Goal: Task Accomplishment & Management: Manage account settings

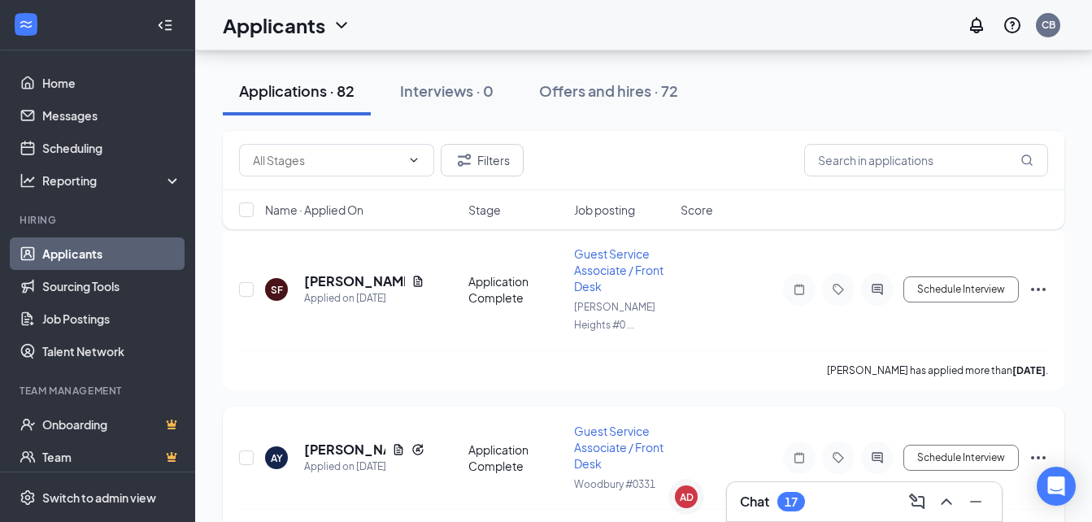
scroll to position [3158, 0]
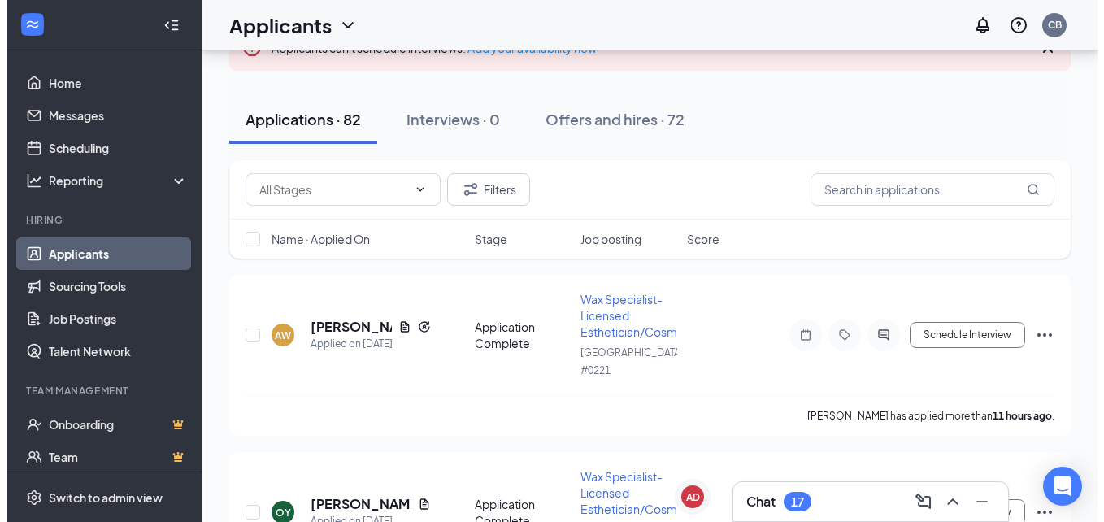
scroll to position [135, 0]
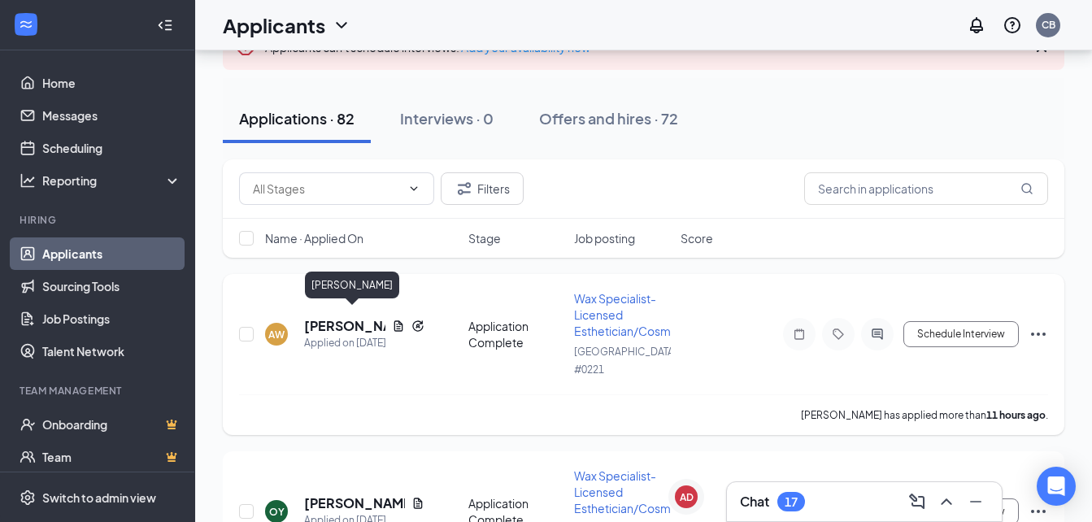
click at [341, 317] on h5 "[PERSON_NAME]" at bounding box center [344, 326] width 81 height 18
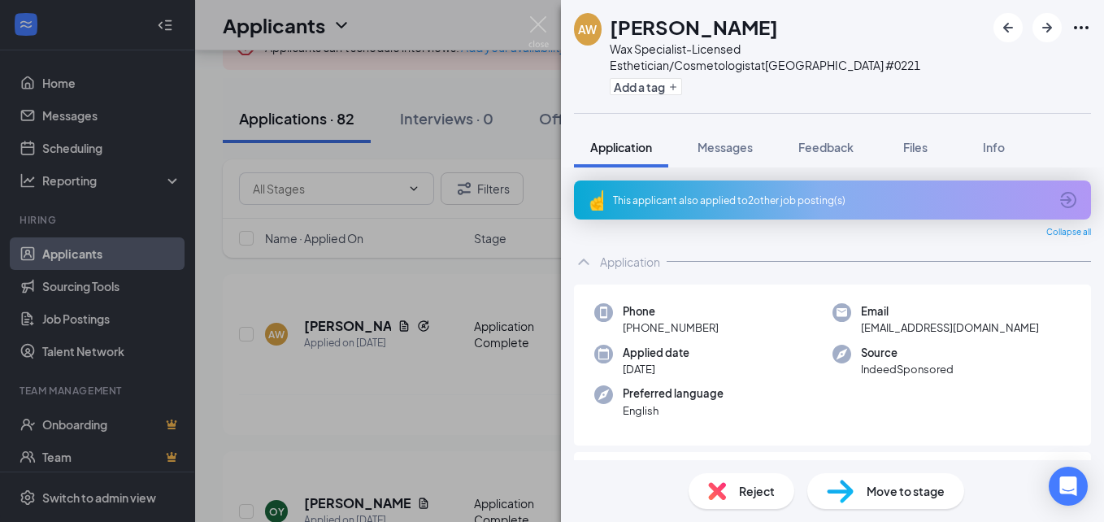
click at [770, 194] on div "This applicant also applied to 2 other job posting(s)" at bounding box center [831, 201] width 436 height 14
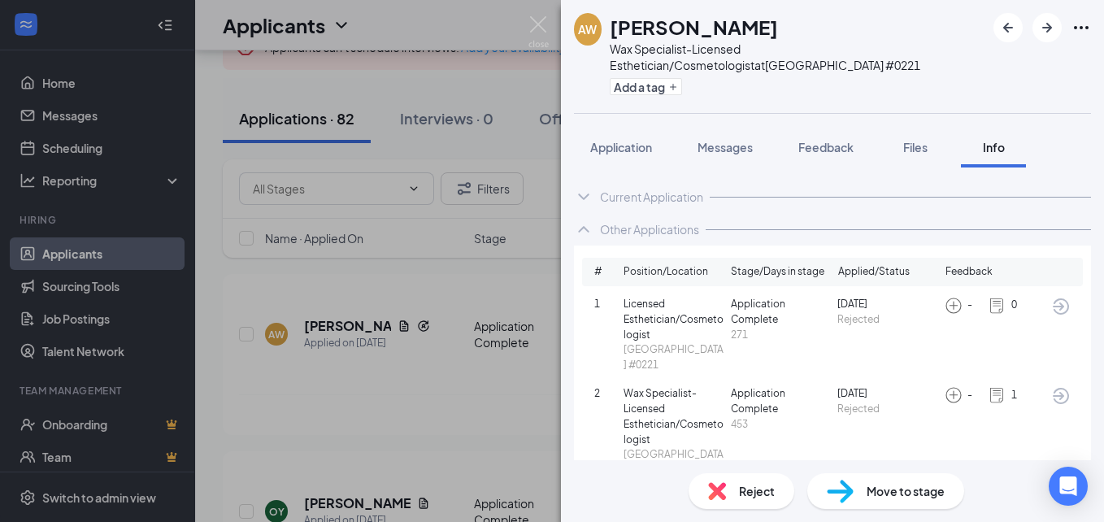
scroll to position [37, 0]
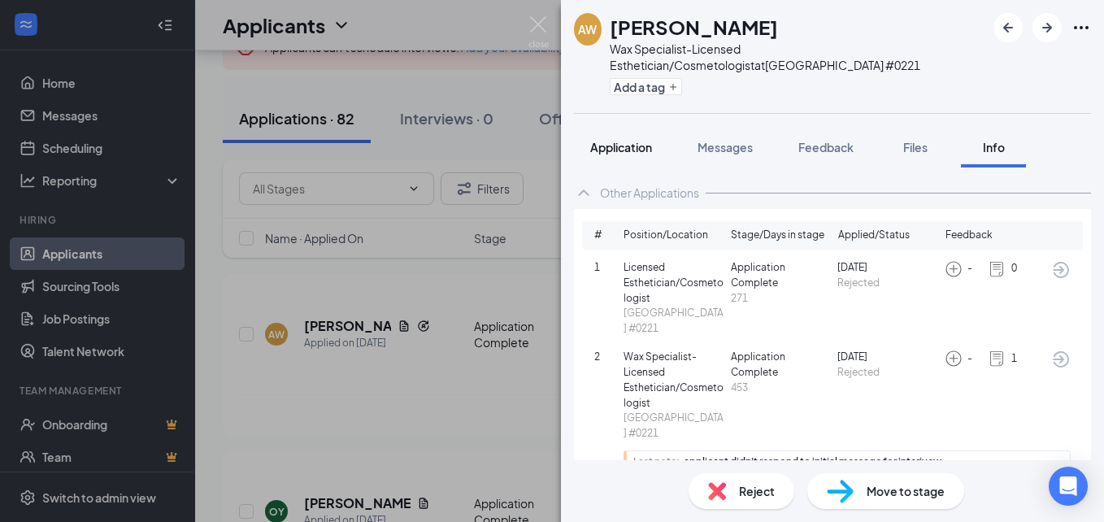
click at [648, 151] on span "Application" at bounding box center [621, 147] width 62 height 15
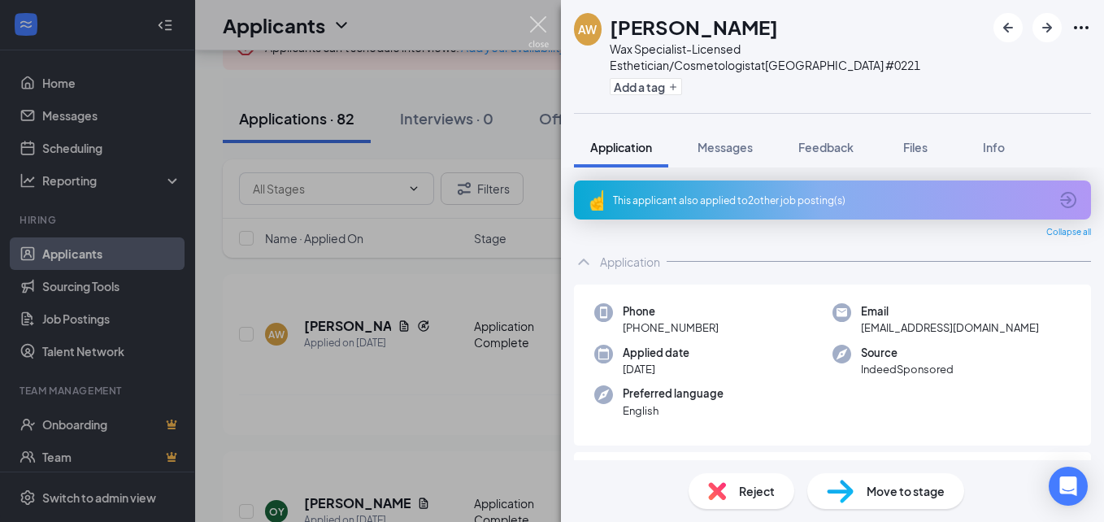
click at [539, 25] on img at bounding box center [539, 32] width 20 height 32
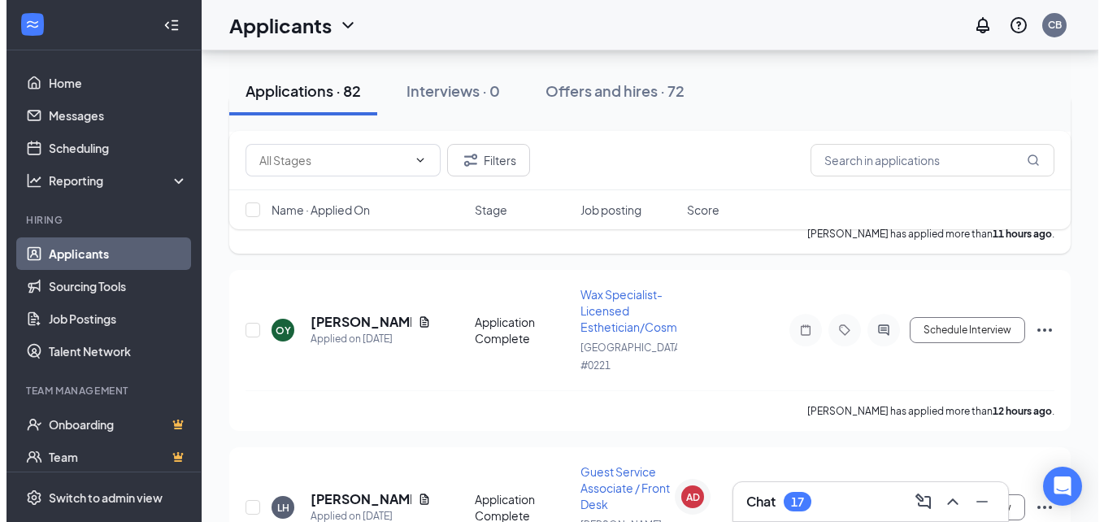
scroll to position [317, 0]
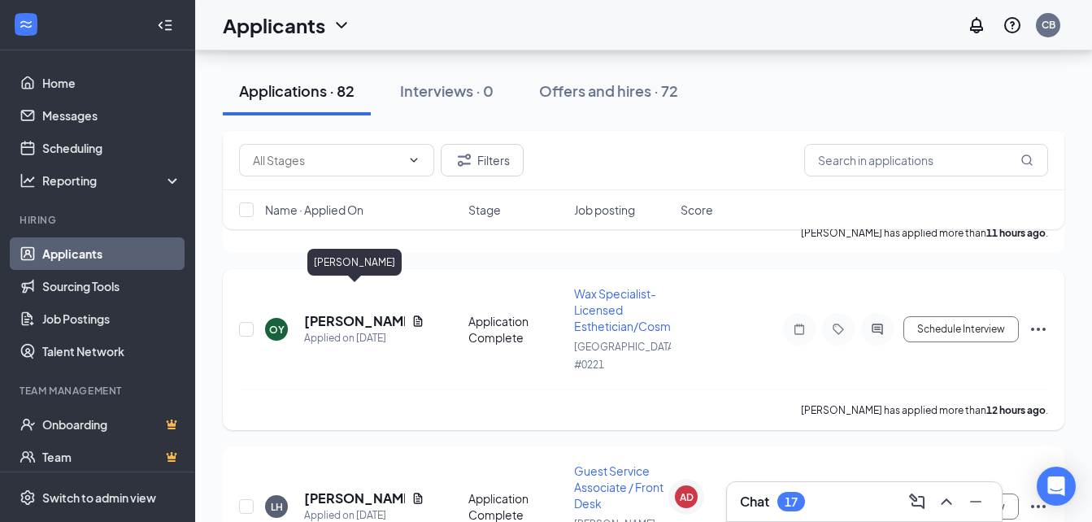
click at [328, 312] on h5 "[PERSON_NAME]" at bounding box center [354, 321] width 101 height 18
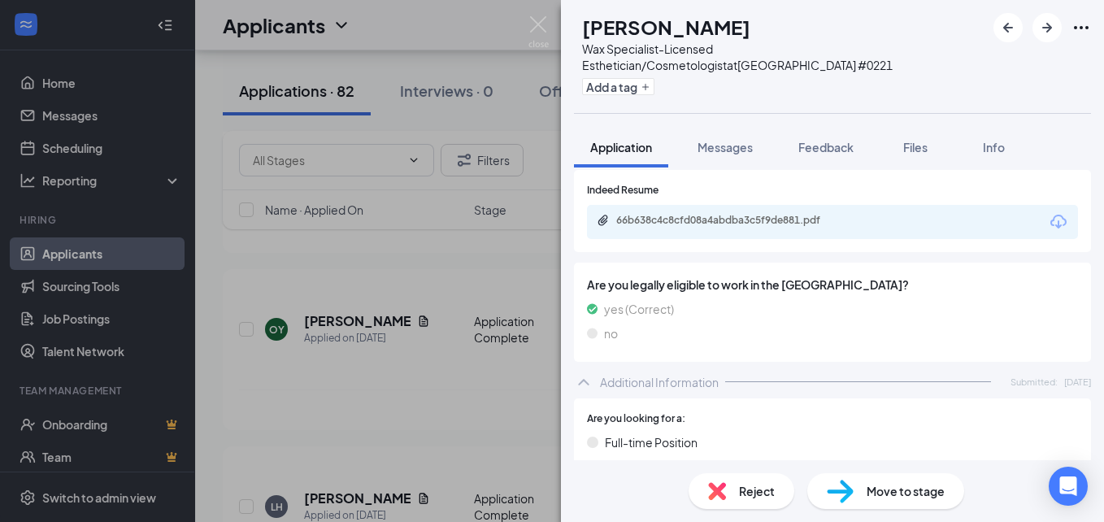
scroll to position [336, 0]
click at [785, 220] on div "66b638c4c8cfd08a4abdba3c5f9de881.pdf" at bounding box center [730, 221] width 228 height 13
click at [728, 496] on div "Reject" at bounding box center [742, 491] width 106 height 36
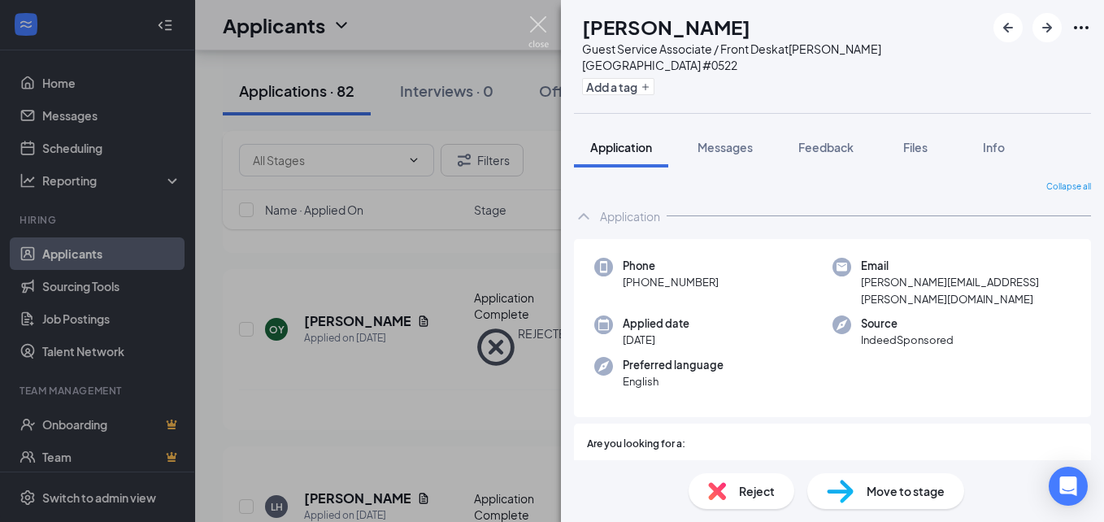
click at [542, 29] on img at bounding box center [539, 32] width 20 height 32
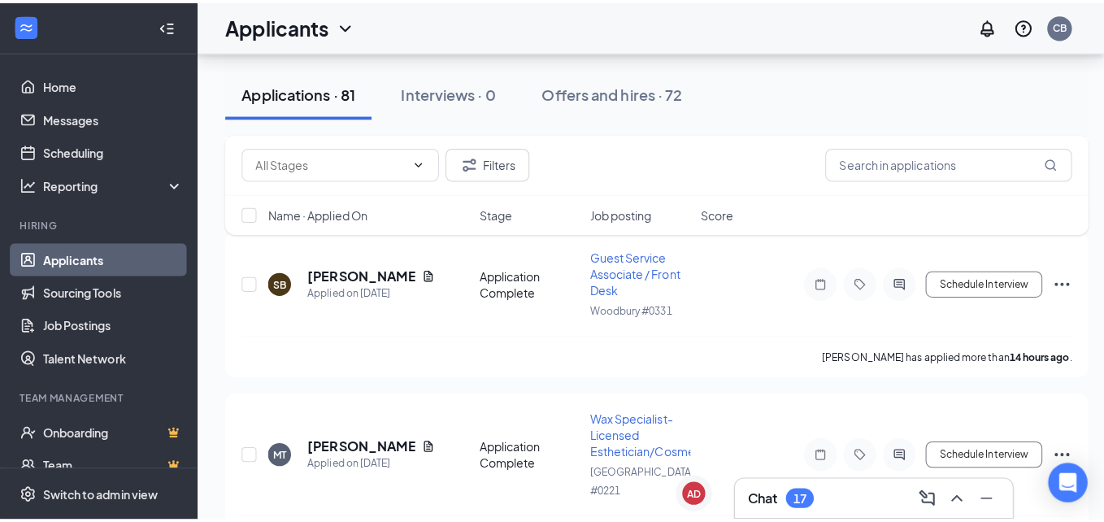
scroll to position [874, 0]
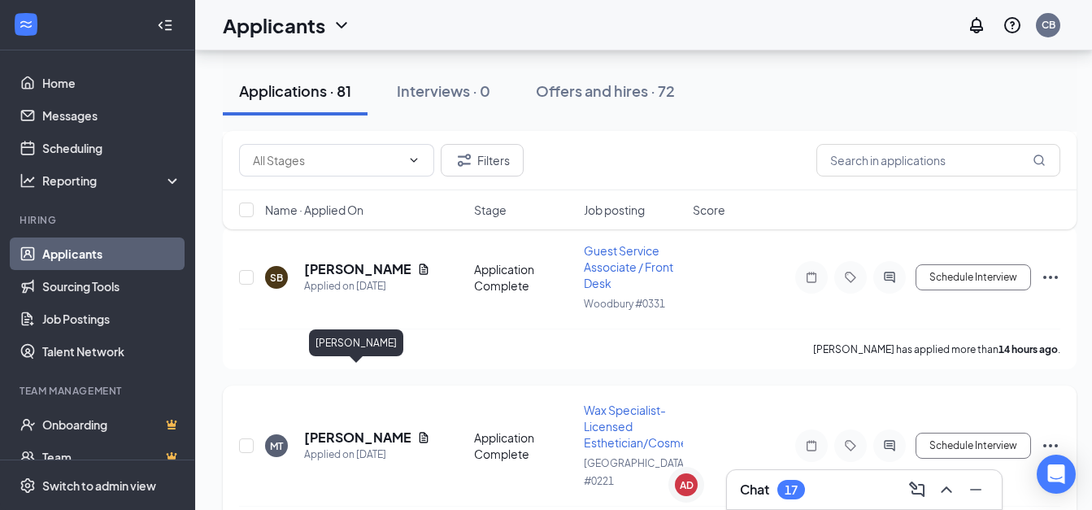
click at [368, 429] on h5 "[PERSON_NAME]" at bounding box center [357, 438] width 107 height 18
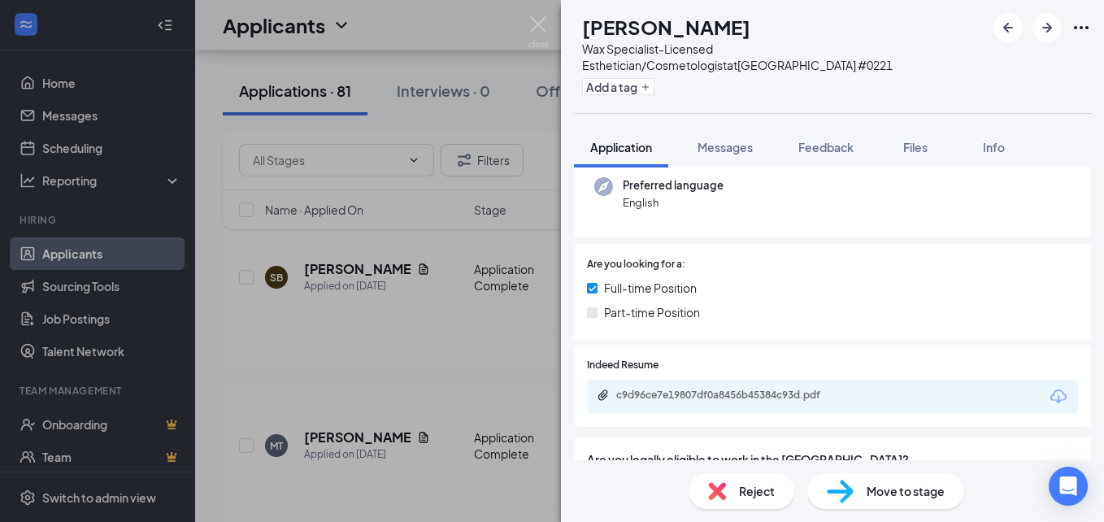
scroll to position [162, 0]
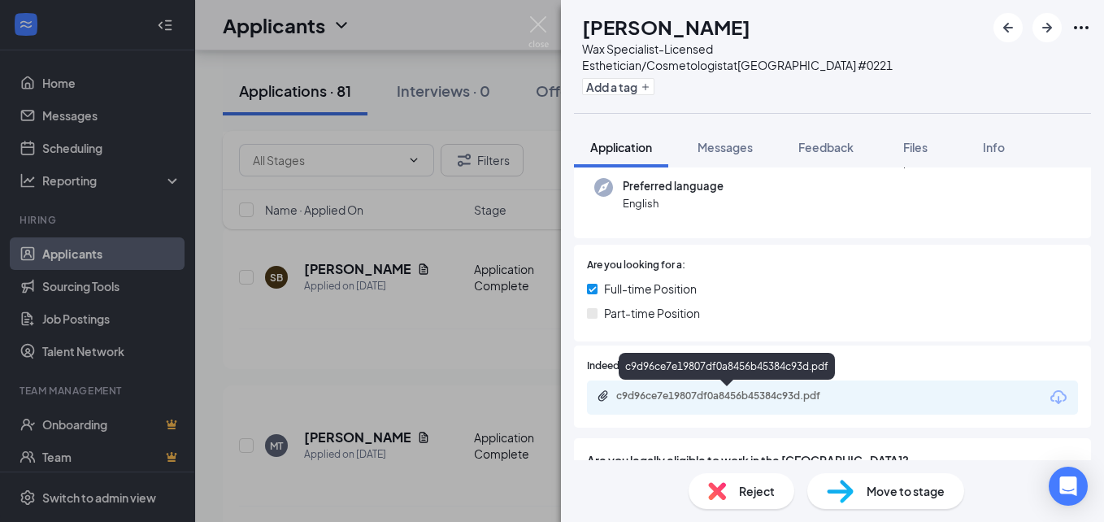
click at [705, 393] on div "c9d96ce7e19807df0a8456b45384c93d.pdf" at bounding box center [730, 395] width 228 height 13
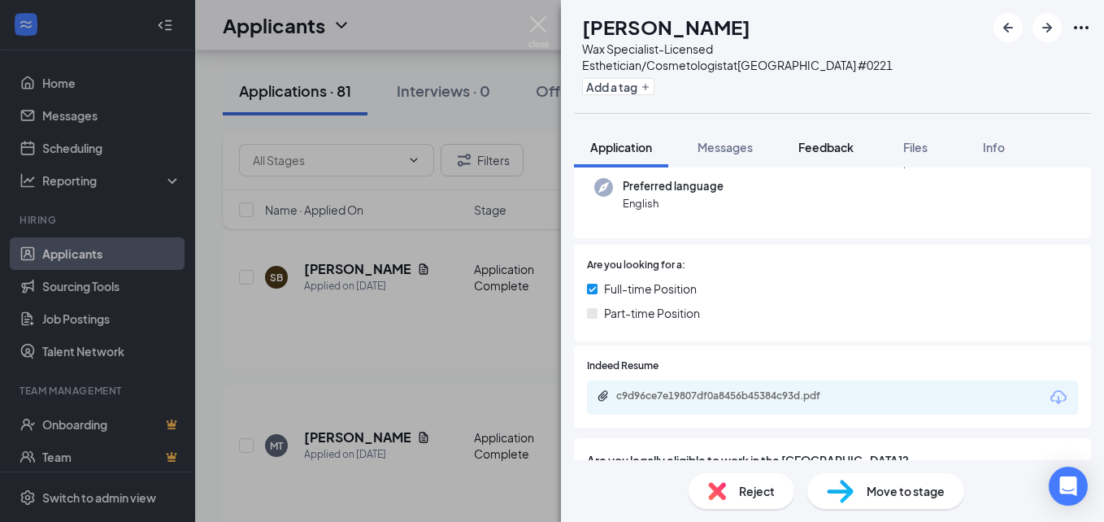
click at [846, 146] on span "Feedback" at bounding box center [825, 147] width 55 height 15
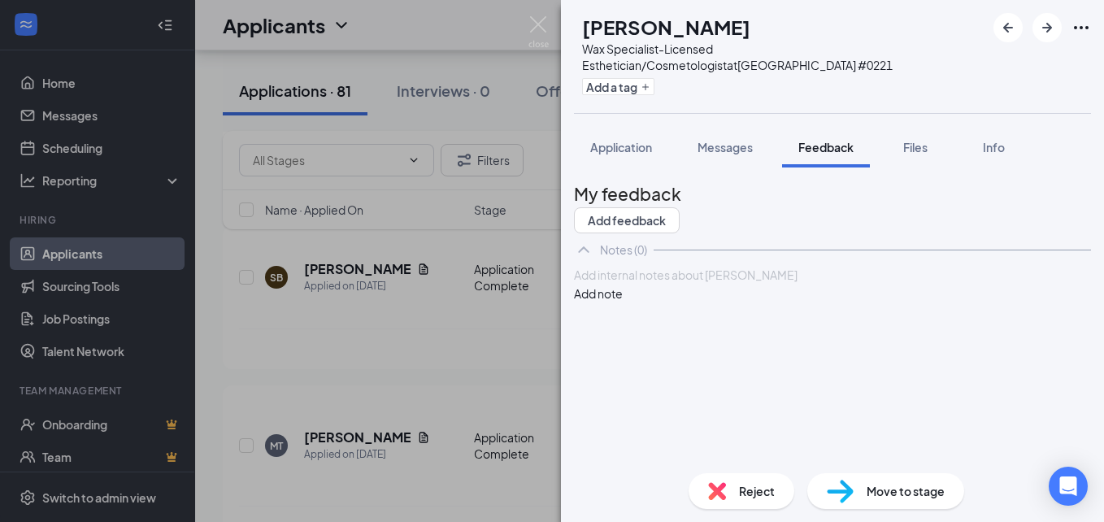
click at [635, 284] on div at bounding box center [833, 275] width 516 height 17
click at [623, 302] on button "Add note" at bounding box center [598, 294] width 49 height 18
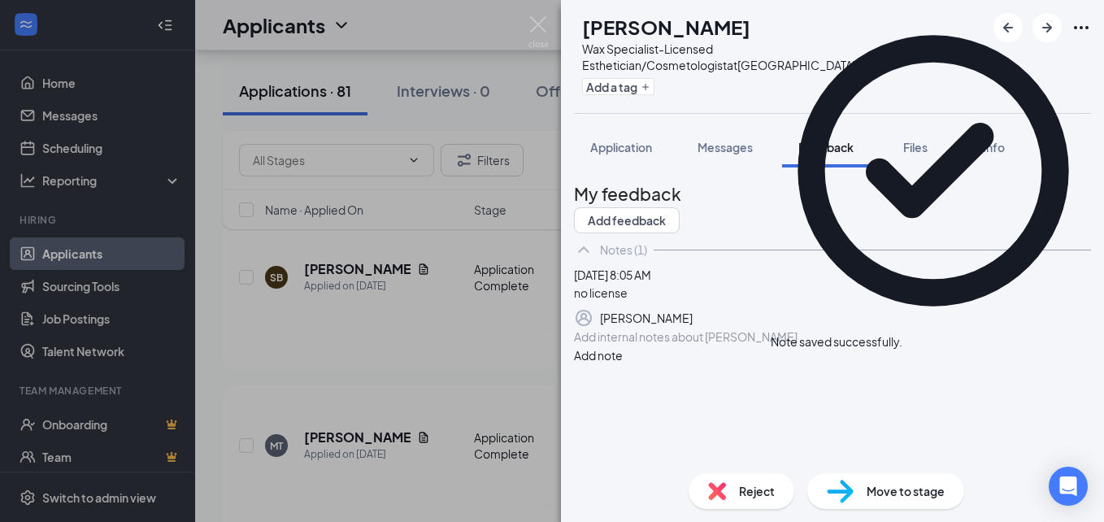
click at [732, 493] on div "Reject" at bounding box center [742, 491] width 106 height 36
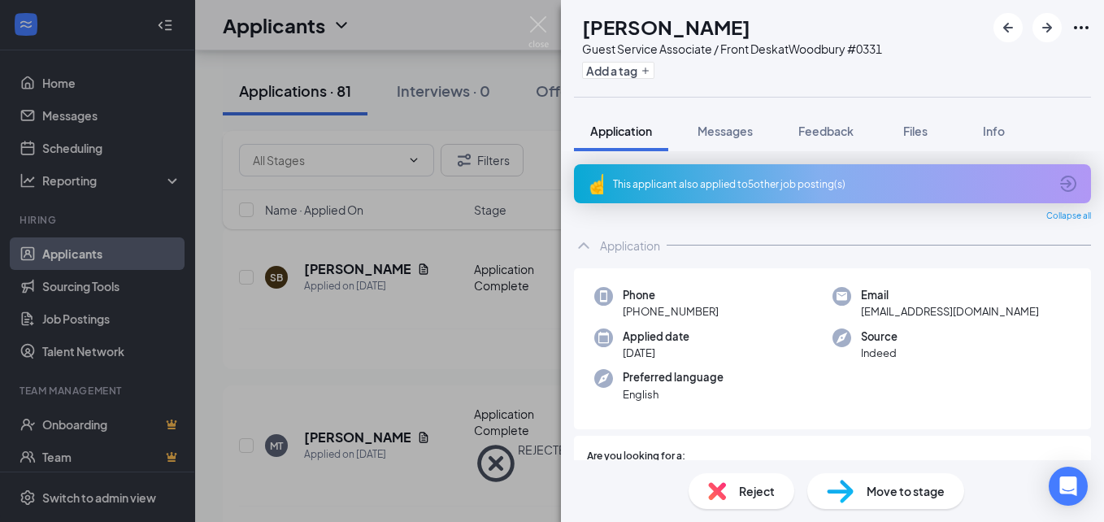
click at [747, 487] on span "Reject" at bounding box center [757, 491] width 36 height 18
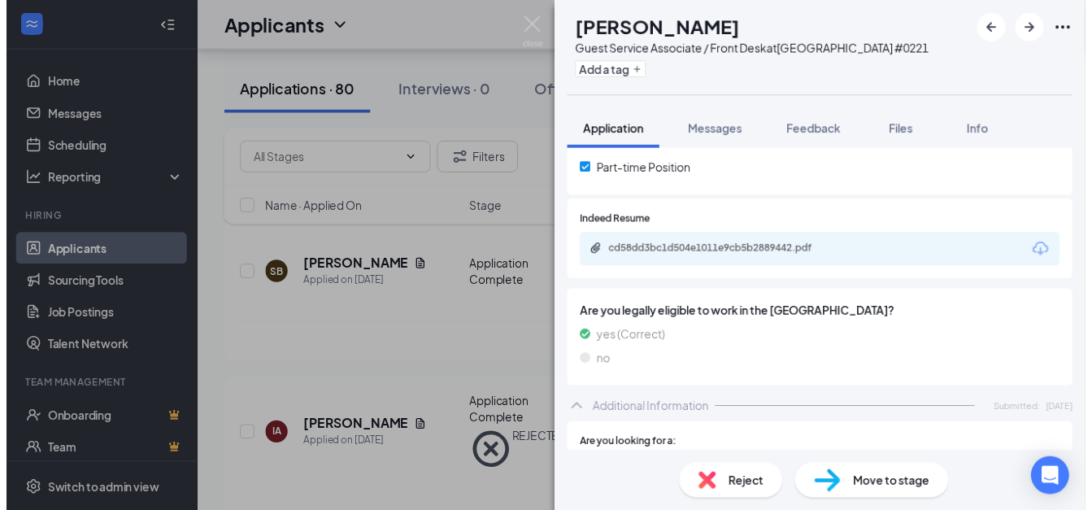
scroll to position [302, 0]
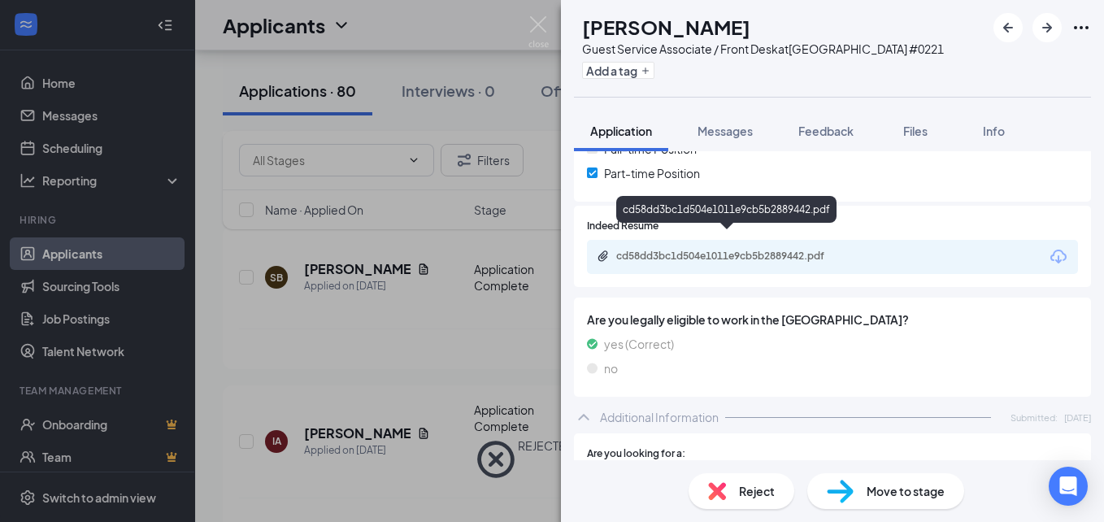
click at [687, 250] on div "cd58dd3bc1d504e1011e9cb5b2889442.pdf" at bounding box center [730, 256] width 228 height 13
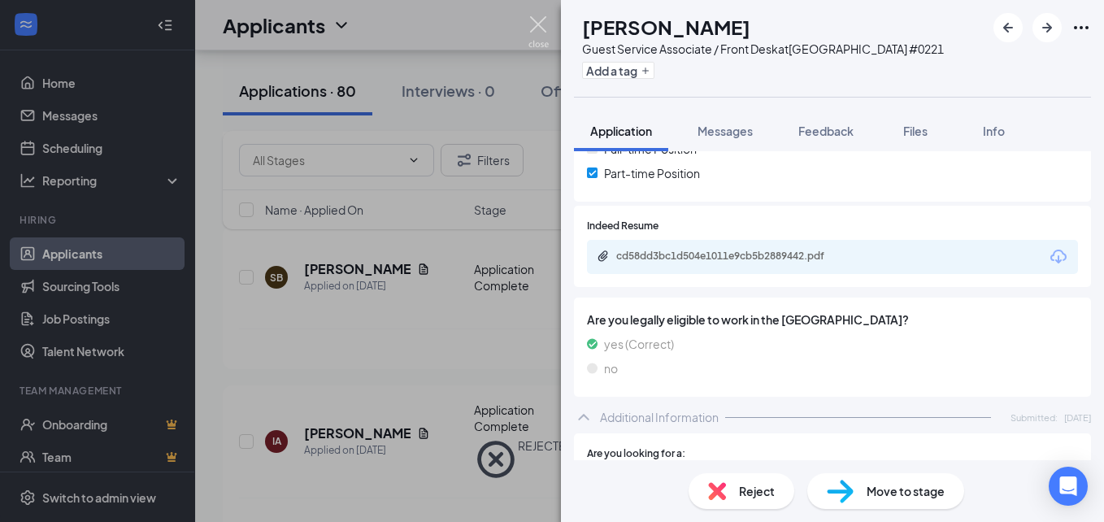
click at [537, 26] on img at bounding box center [539, 32] width 20 height 32
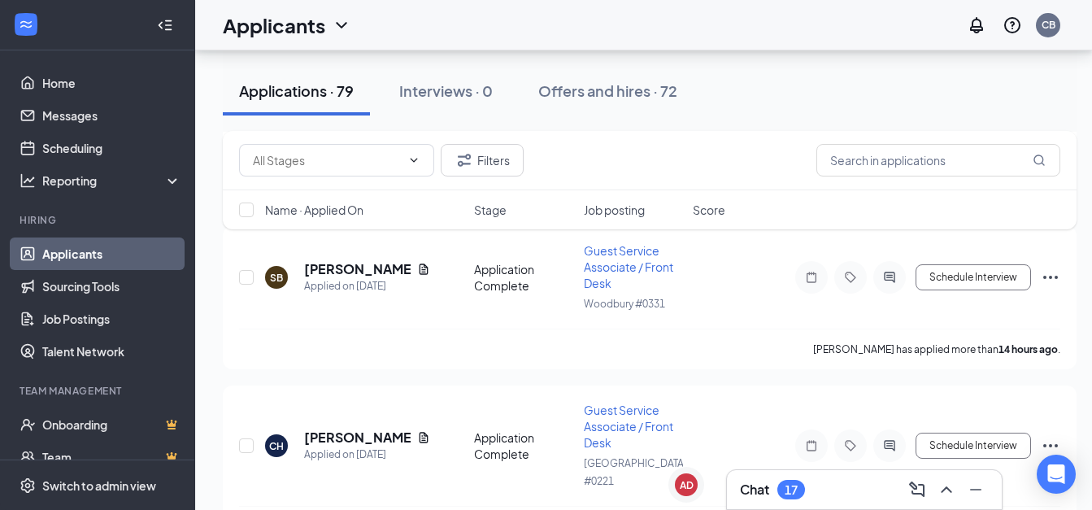
click at [537, 26] on div "Applicants CB" at bounding box center [643, 25] width 897 height 50
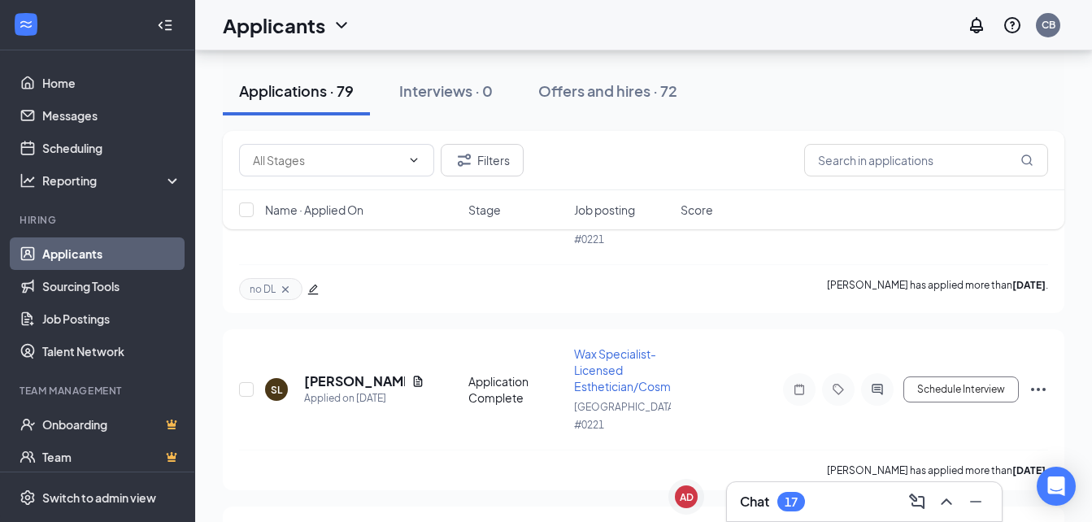
scroll to position [3409, 0]
click at [333, 372] on h5 "[PERSON_NAME]" at bounding box center [354, 381] width 101 height 18
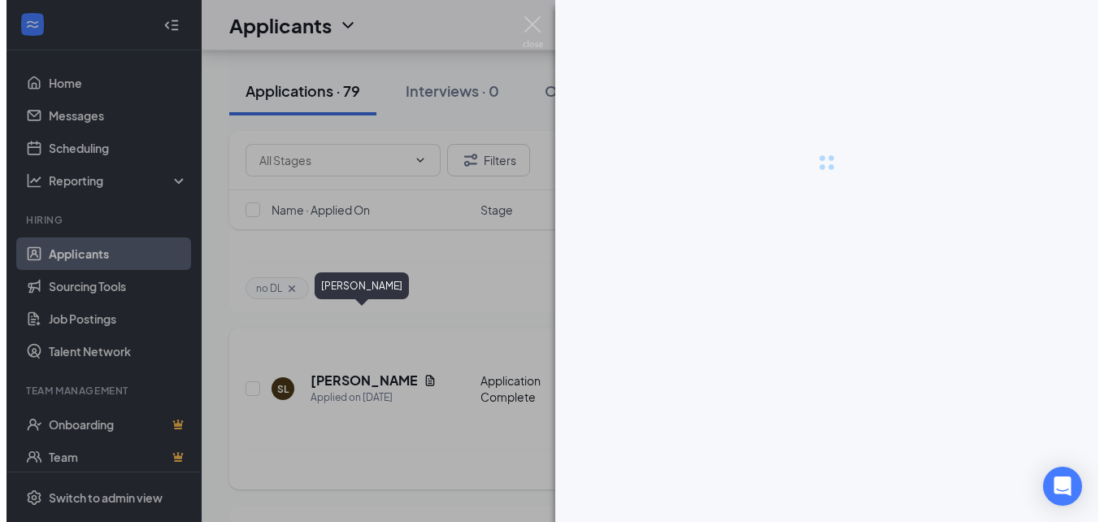
scroll to position [3213, 0]
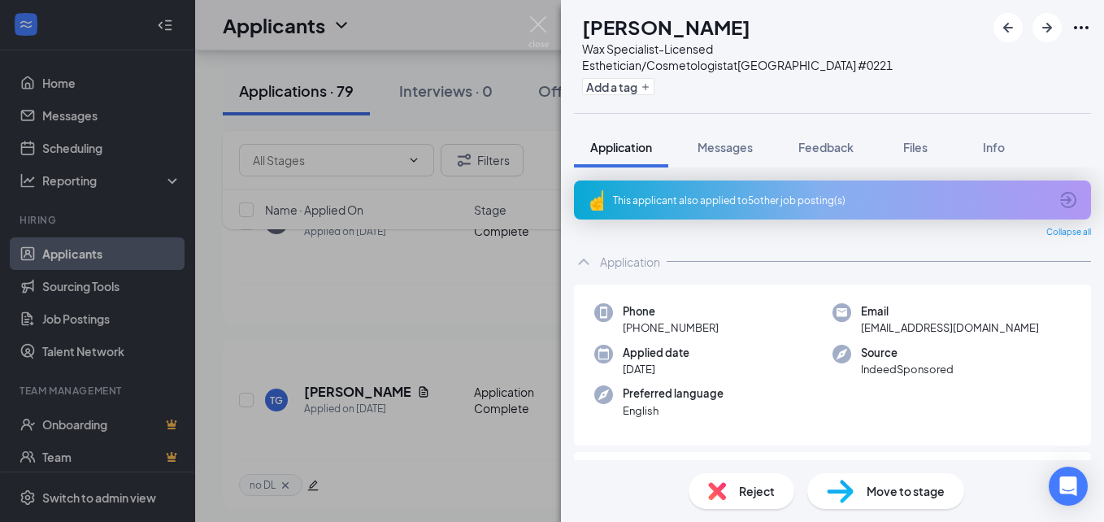
click at [665, 198] on div "This applicant also applied to 5 other job posting(s)" at bounding box center [831, 201] width 436 height 14
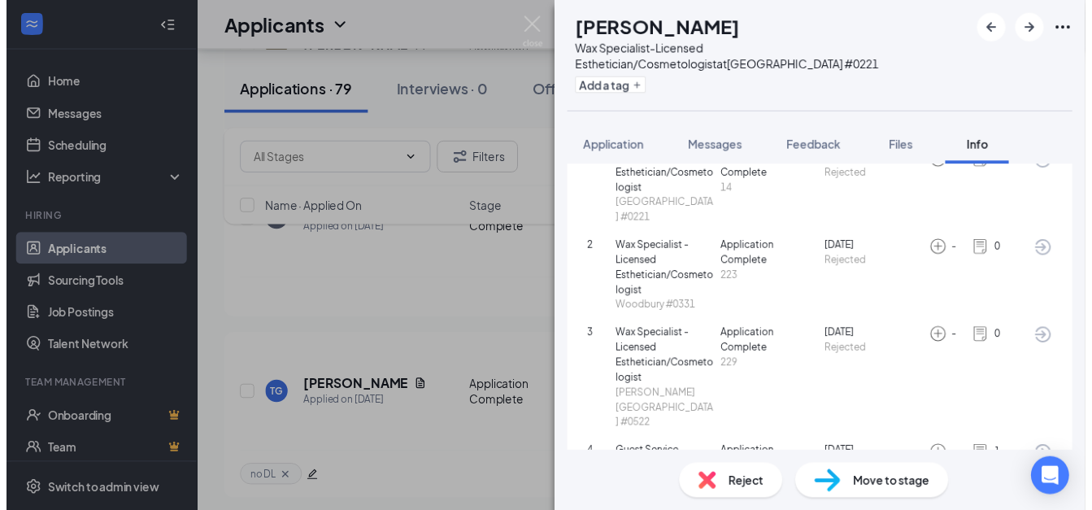
scroll to position [358, 0]
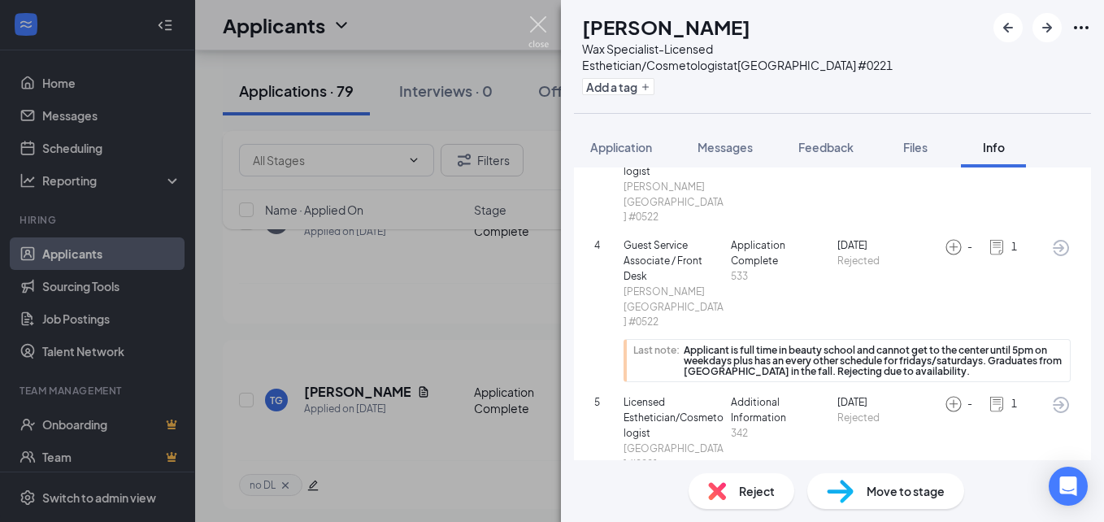
click at [539, 23] on img at bounding box center [539, 32] width 20 height 32
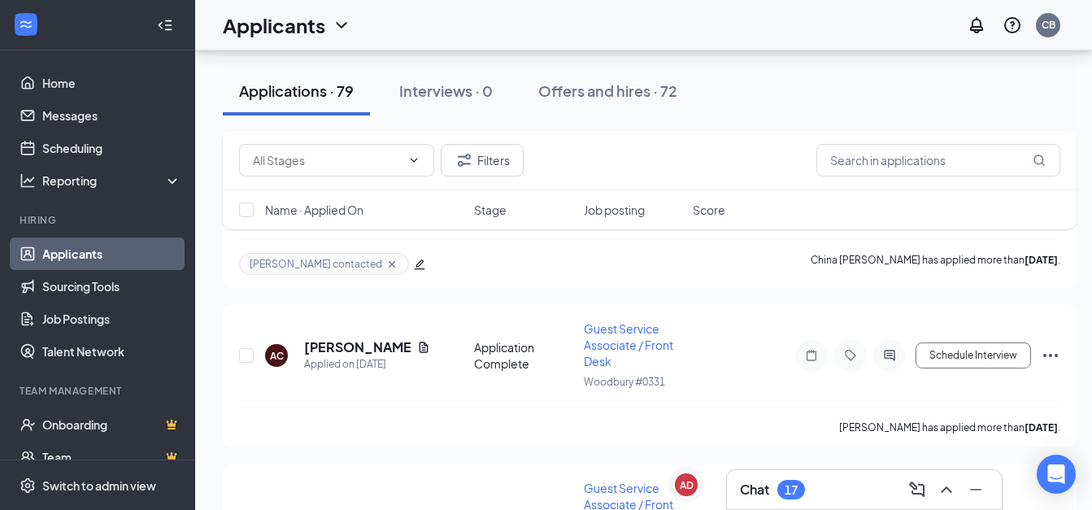
scroll to position [4666, 12]
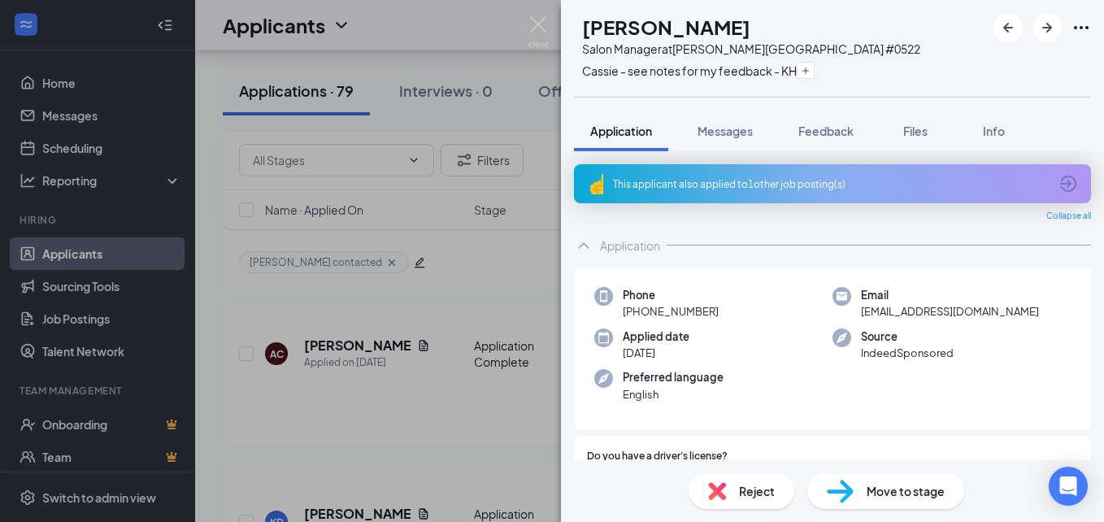
click at [734, 176] on div "This applicant also applied to 1 other job posting(s)" at bounding box center [832, 183] width 517 height 39
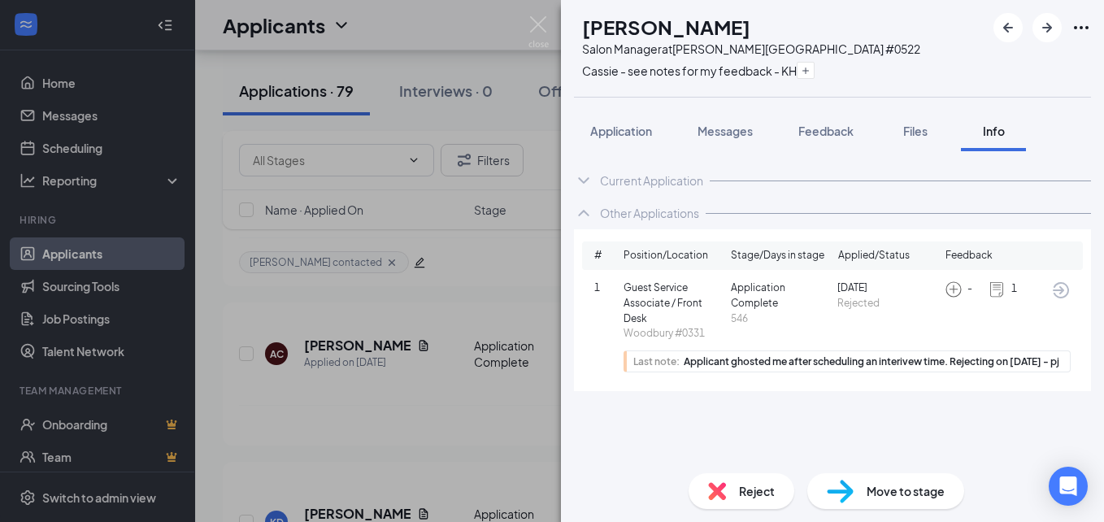
click at [729, 490] on div "Reject" at bounding box center [742, 491] width 106 height 36
